Goal: Task Accomplishment & Management: Manage account settings

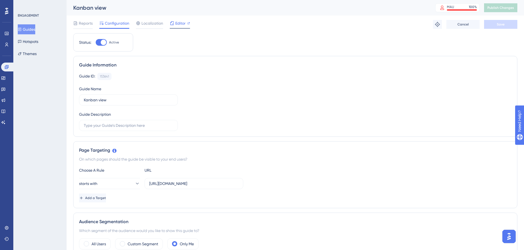
click at [172, 25] on icon at bounding box center [172, 23] width 4 height 4
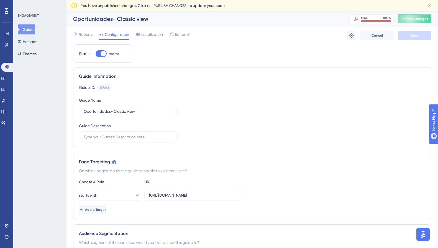
click at [35, 31] on button "Guides" at bounding box center [26, 29] width 17 height 10
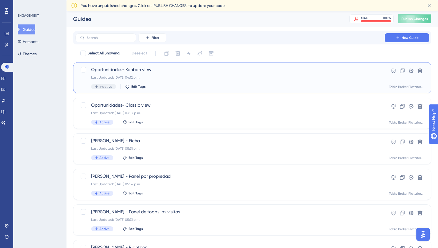
click at [203, 88] on div "Inactive Edit Tags" at bounding box center [230, 86] width 278 height 5
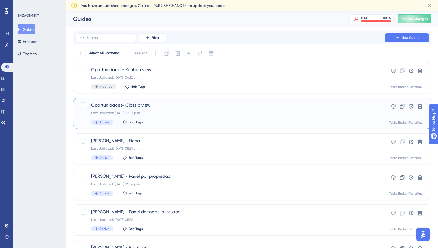
click at [181, 111] on div "Last Updated: 09 oct 2025 03:57 p.m." at bounding box center [230, 113] width 278 height 4
click at [412, 107] on icon at bounding box center [412, 106] width 6 height 6
click at [151, 114] on div "Last Updated: 09 oct 2025 03:57 p.m." at bounding box center [230, 113] width 278 height 4
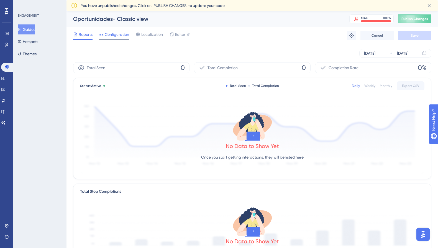
click at [119, 37] on span "Configuration" at bounding box center [117, 34] width 24 height 7
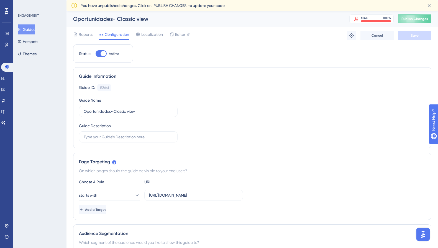
click at [34, 29] on button "Guides" at bounding box center [26, 29] width 17 height 10
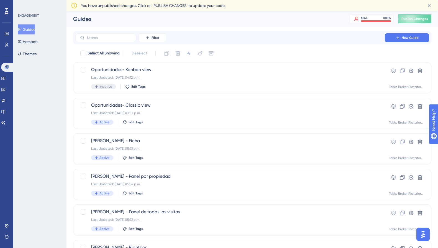
click at [21, 29] on icon at bounding box center [19, 29] width 3 height 3
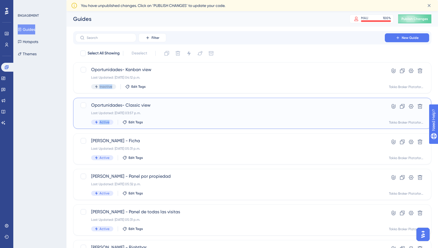
drag, startPoint x: 244, startPoint y: 127, endPoint x: 224, endPoint y: 110, distance: 26.2
click at [226, 72] on div "Select All Showing Deselect Oportunidades- Kanban view Last Updated: 09 oct 202…" at bounding box center [252, 231] width 359 height 364
drag, startPoint x: 223, startPoint y: 114, endPoint x: 208, endPoint y: 62, distance: 54.1
click at [208, 62] on div "Select All Showing Deselect Oportunidades- Kanban view Last Updated: 09 oct 202…" at bounding box center [252, 231] width 359 height 364
click at [176, 120] on div "Active Edit Tags" at bounding box center [230, 122] width 278 height 5
